Goal: Information Seeking & Learning: Learn about a topic

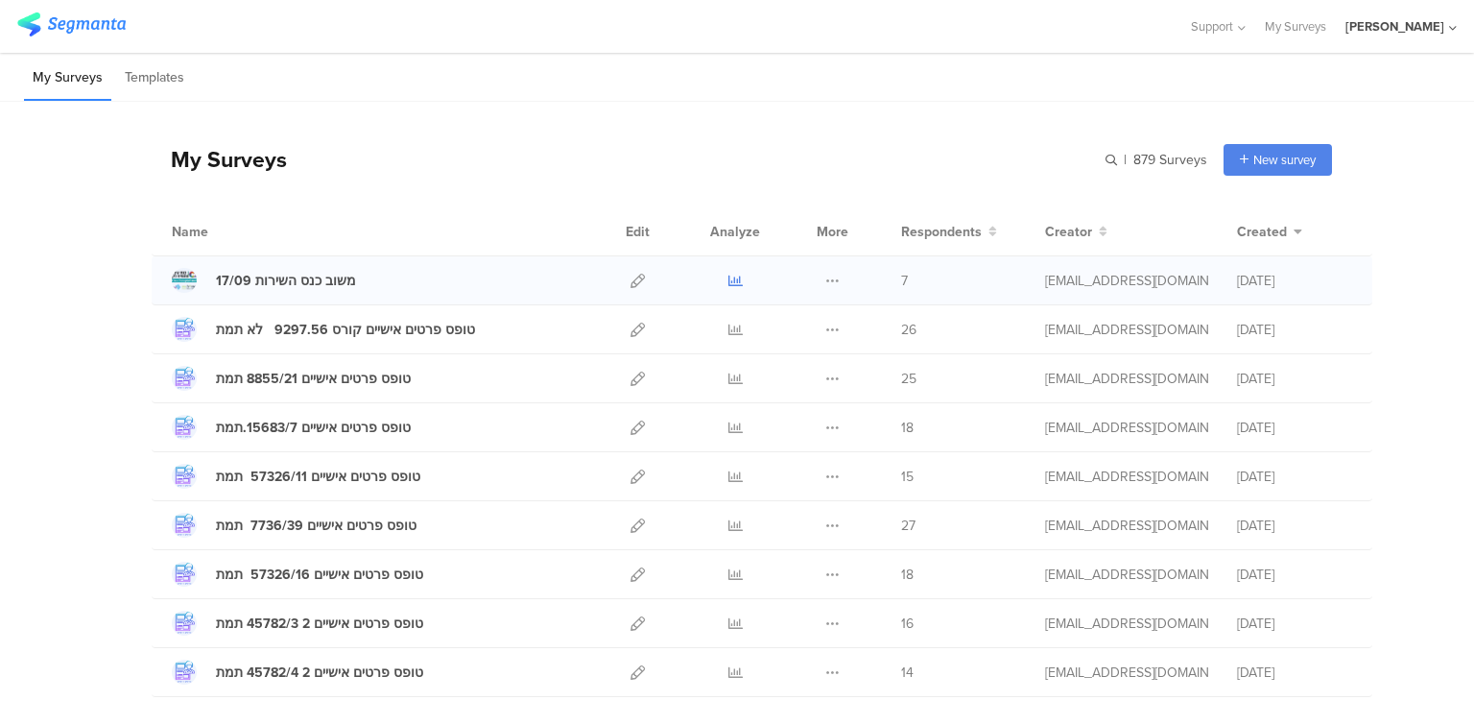
click at [729, 285] on icon at bounding box center [736, 281] width 14 height 14
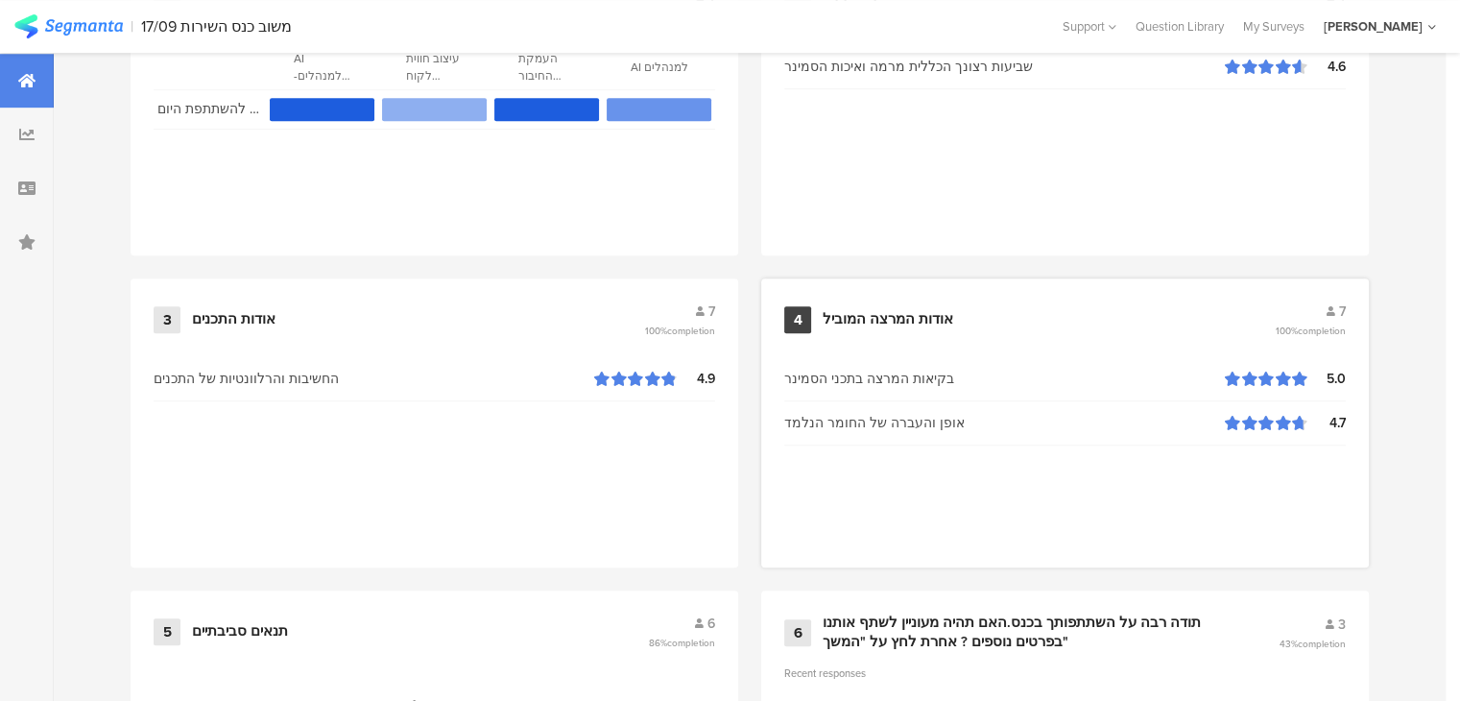
scroll to position [1248, 0]
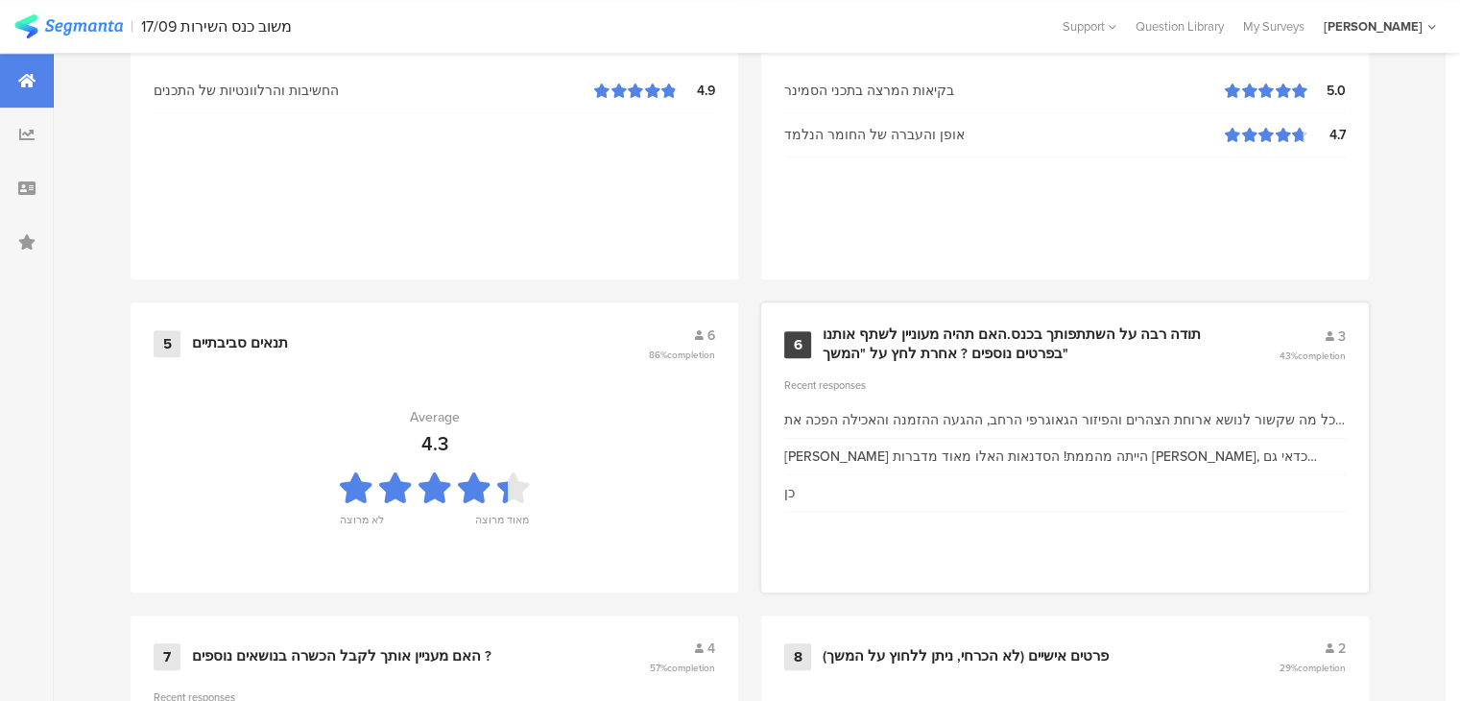
click at [1119, 419] on div "כל מה שקשור לנושא ארוחת הצהרים והפיזור הגאוגרפי הרחב, ההגעה ההזמנה והאכילה הפכה…" at bounding box center [1065, 420] width 562 height 20
click at [1244, 450] on div "[PERSON_NAME] הייתה מהממת! הסדנאות האלו מאוד מדברות [PERSON_NAME], כדאי גם להבי…" at bounding box center [1065, 456] width 562 height 20
drag, startPoint x: 1198, startPoint y: 415, endPoint x: 879, endPoint y: 259, distance: 354.6
click at [1197, 413] on div "כל מה שקשור לנושא ארוחת הצהרים והפיזור הגאוגרפי הרחב, ההגעה ההזמנה והאכילה הפכה…" at bounding box center [1065, 420] width 562 height 20
click at [898, 341] on div "תודה רבה על השתתפותך בכנס.האם תהיה מעוניין לשתף אותנו בפרטים נוספים ? אחרת לחץ …" at bounding box center [1028, 343] width 410 height 37
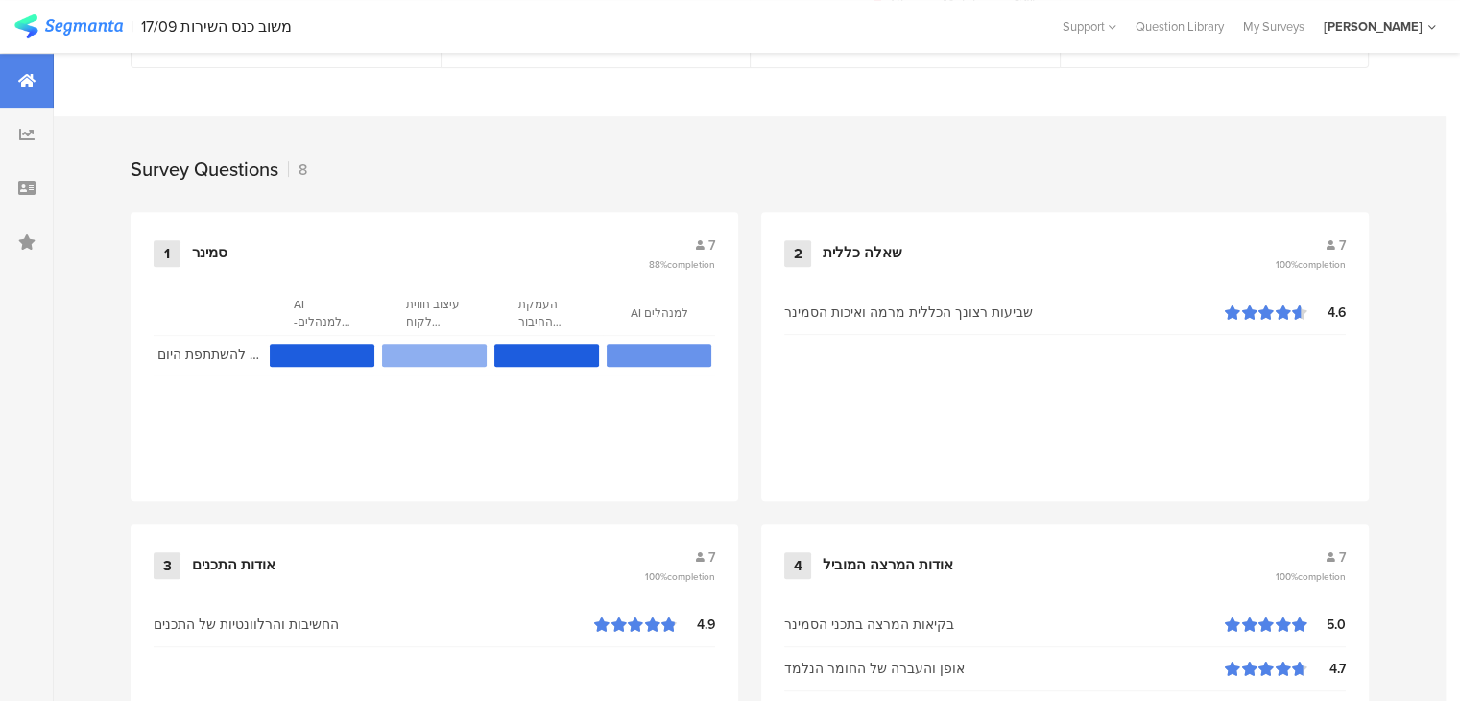
scroll to position [234, 0]
